Goal: Task Accomplishment & Management: Use online tool/utility

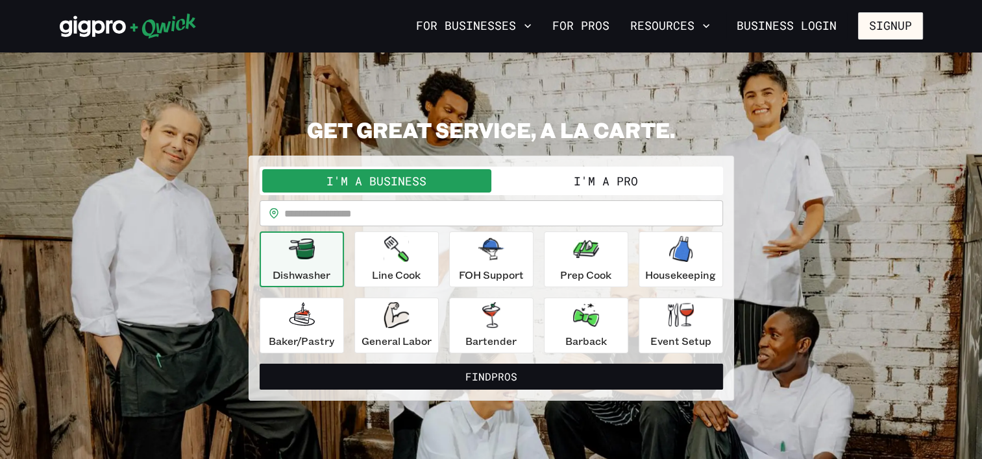
click at [585, 179] on button "I'm a Pro" at bounding box center [605, 180] width 229 height 23
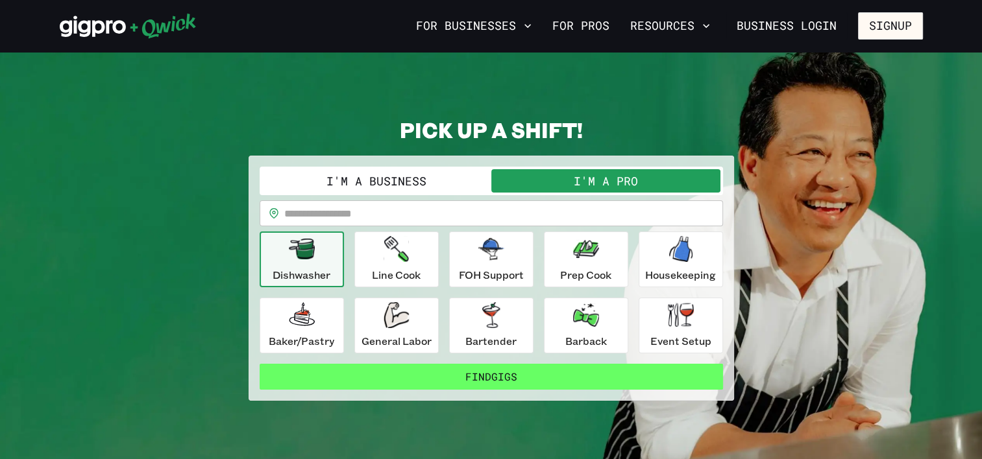
click at [479, 374] on button "Find Gigs" at bounding box center [491, 377] width 463 height 26
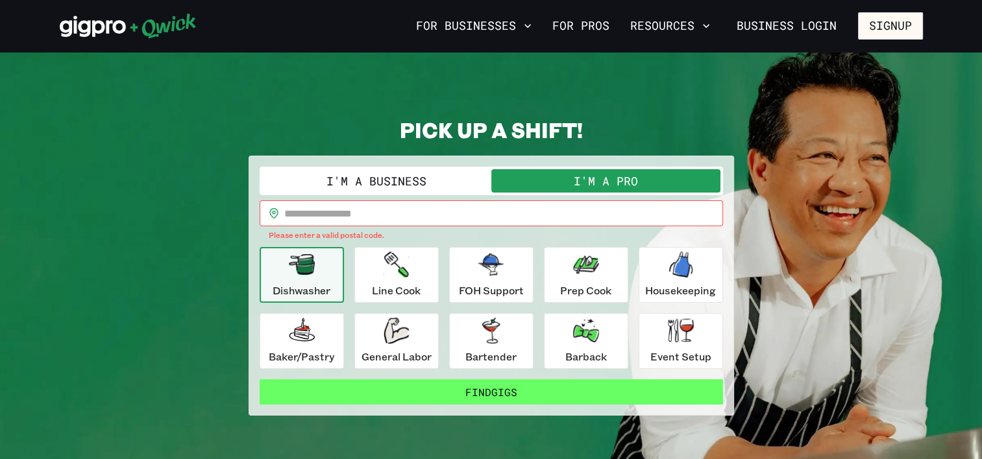
click at [475, 387] on button "Find Gigs" at bounding box center [491, 393] width 463 height 26
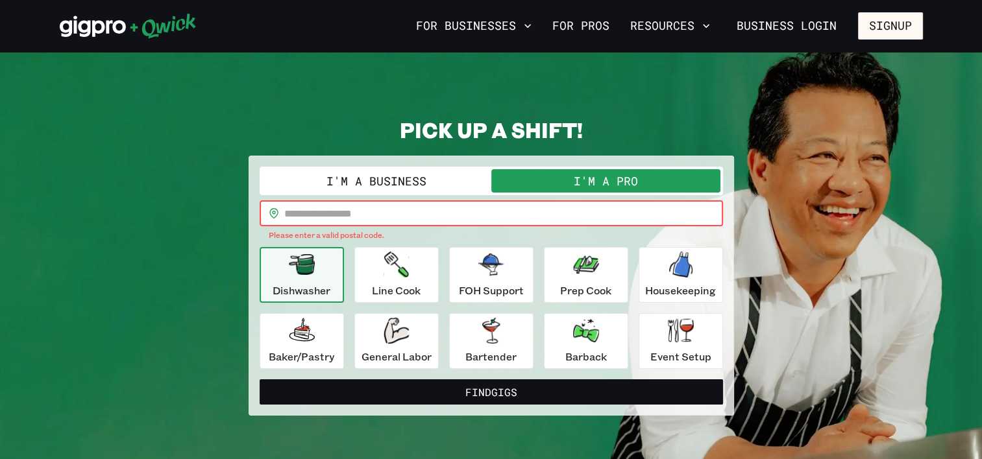
click at [382, 210] on input "text" at bounding box center [503, 214] width 439 height 26
type input "*****"
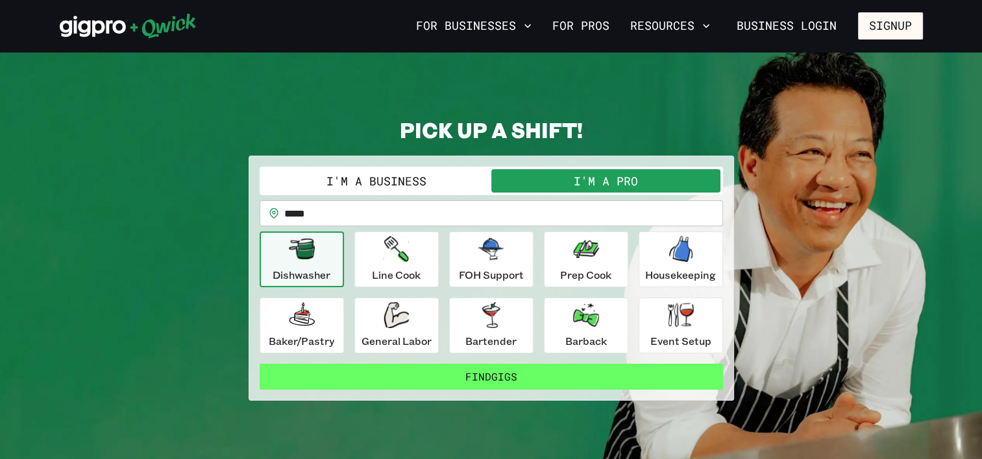
click at [438, 379] on button "Find Gigs" at bounding box center [491, 377] width 463 height 26
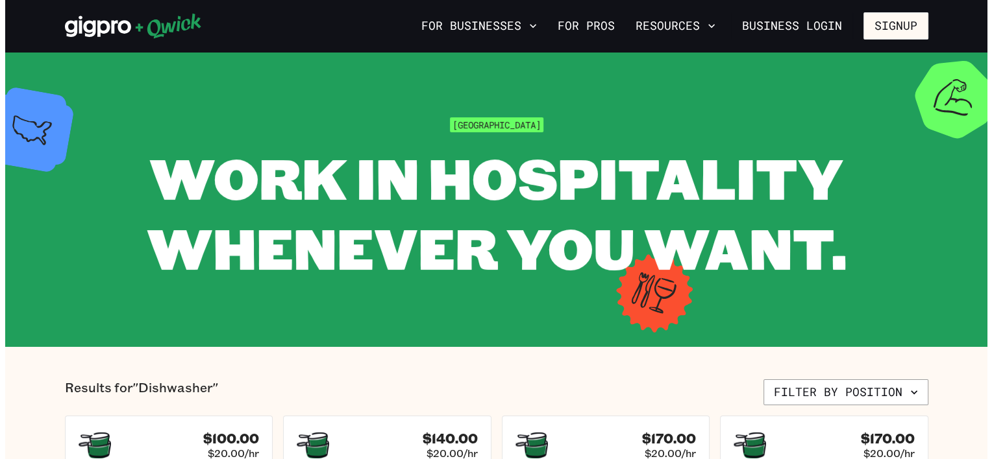
scroll to position [29, 0]
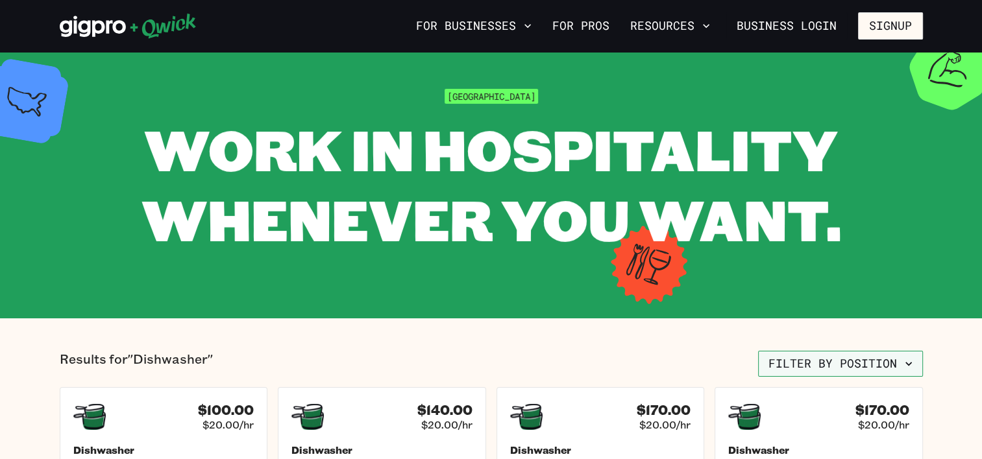
click at [908, 358] on icon "button" at bounding box center [908, 364] width 13 height 13
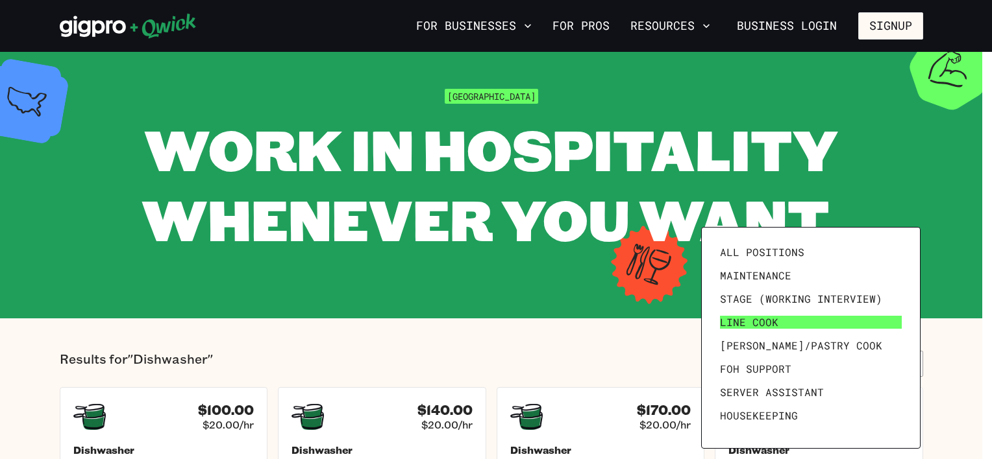
click at [742, 315] on link "Line Cook" at bounding box center [811, 322] width 192 height 23
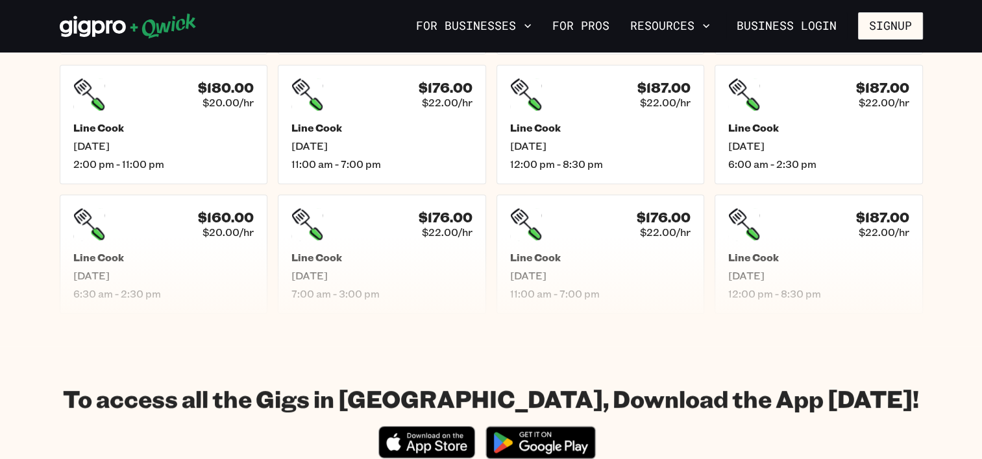
scroll to position [484, 0]
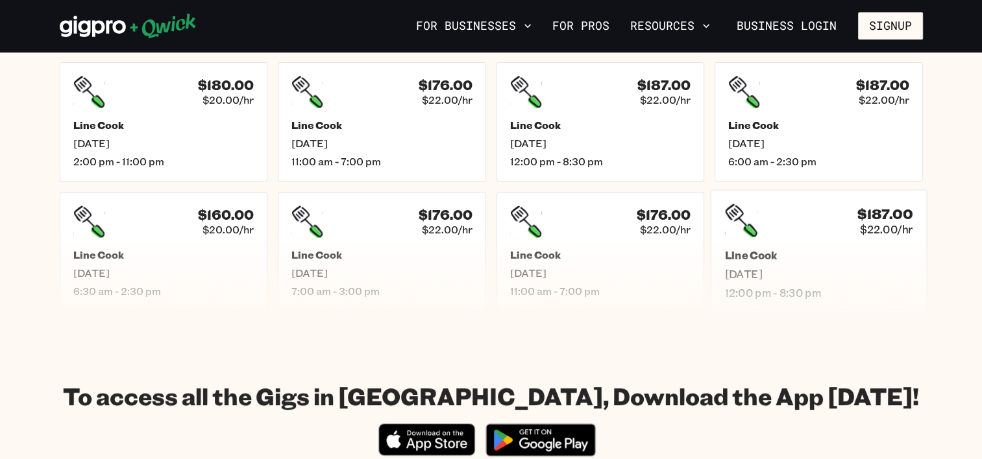
click at [771, 240] on div "$187.00 $22.00/hr Line Cook Mon, Sep 15 12:00 pm - 8:30 pm" at bounding box center [819, 252] width 216 height 124
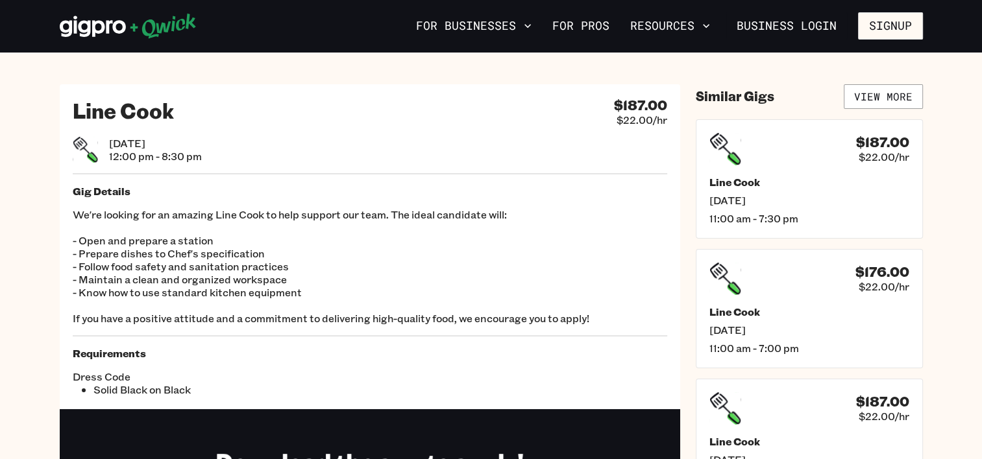
click at [163, 219] on p "We're looking for an amazing Line Cook to help support our team. The ideal cand…" at bounding box center [370, 266] width 594 height 117
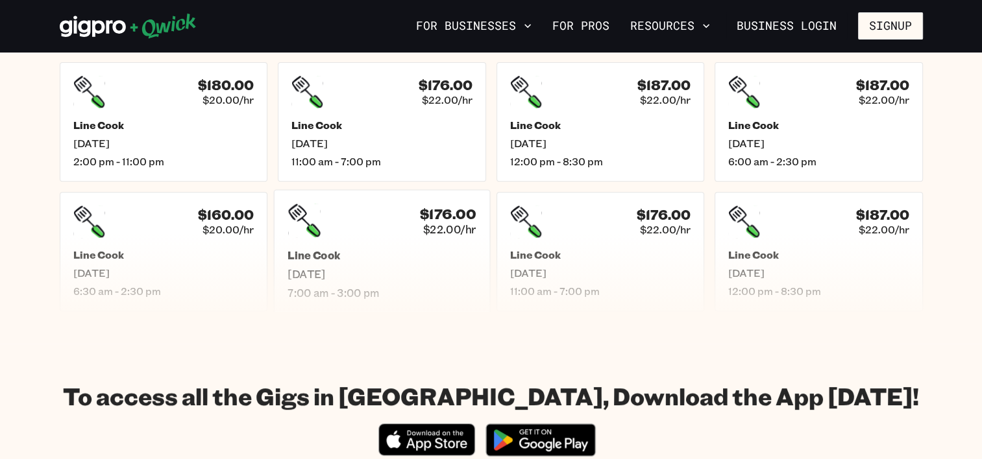
click at [327, 259] on h5 "Line Cook" at bounding box center [382, 256] width 188 height 14
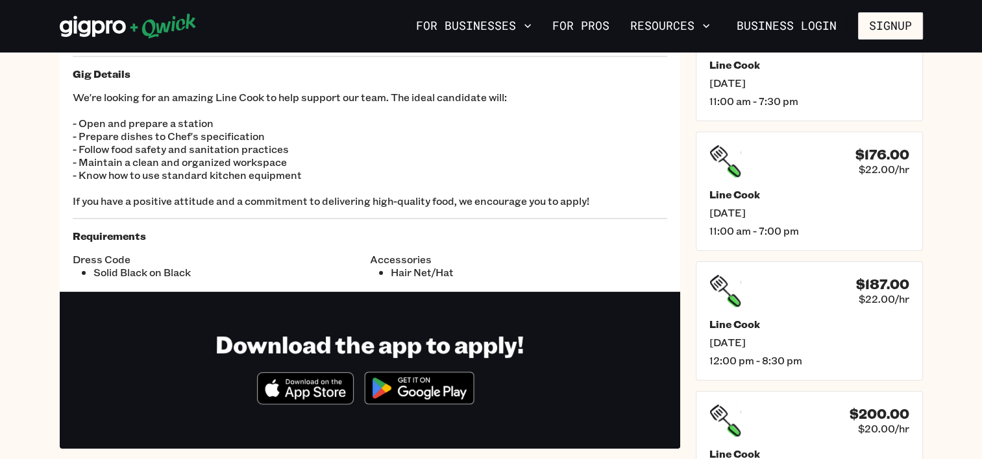
scroll to position [130, 0]
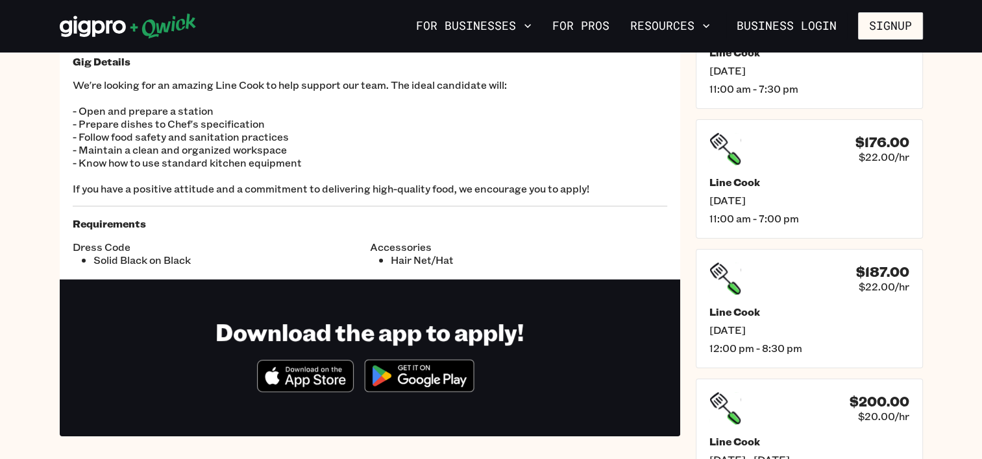
click at [410, 371] on img at bounding box center [419, 376] width 126 height 49
